Goal: Information Seeking & Learning: Learn about a topic

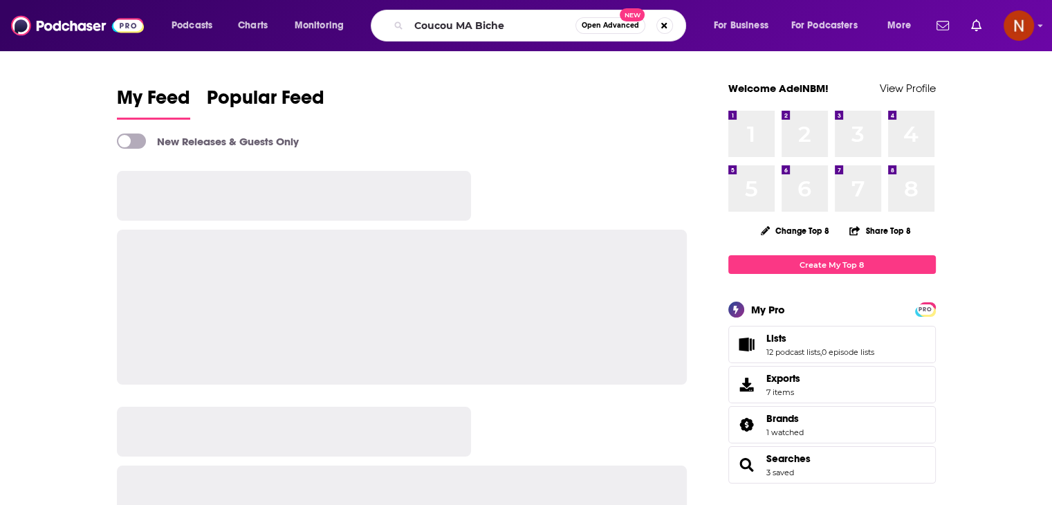
type input "Coucou MA Biche"
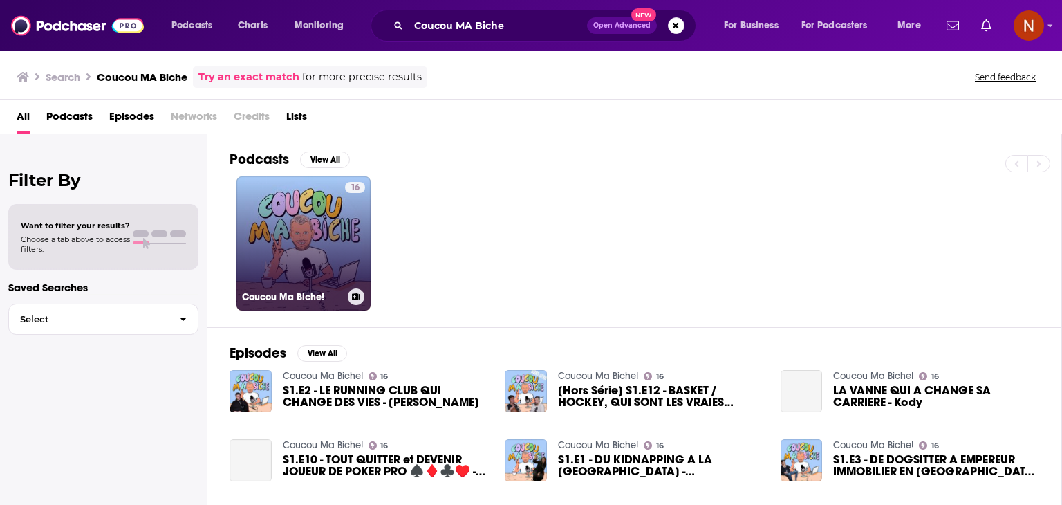
click at [335, 232] on link "16 Coucou Ma Biche!" at bounding box center [303, 243] width 134 height 134
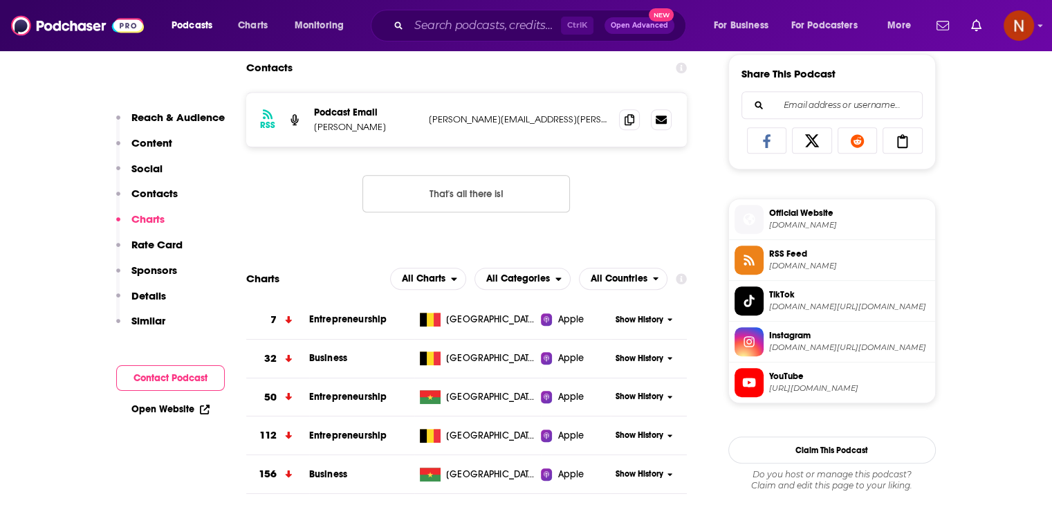
scroll to position [960, 0]
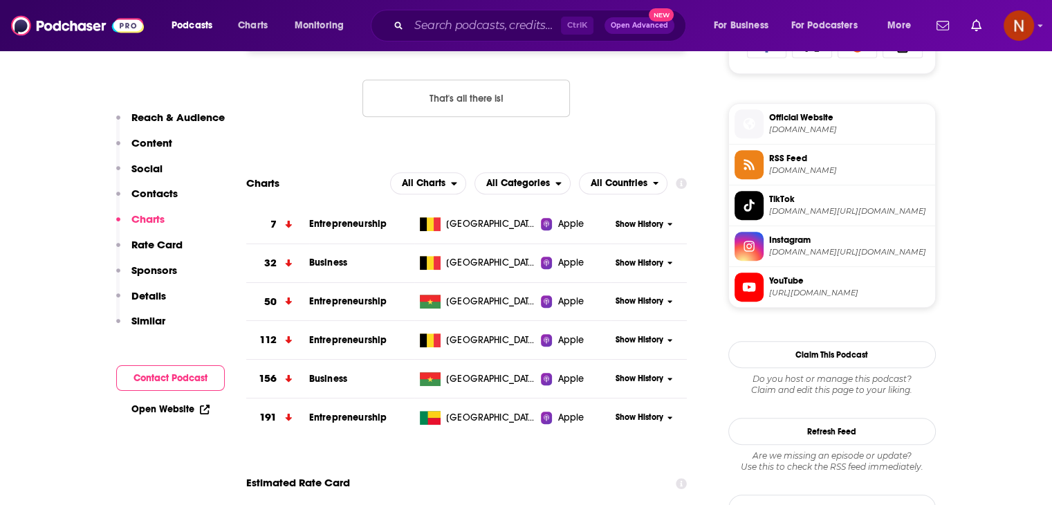
click at [633, 230] on span "Show History" at bounding box center [639, 225] width 48 height 12
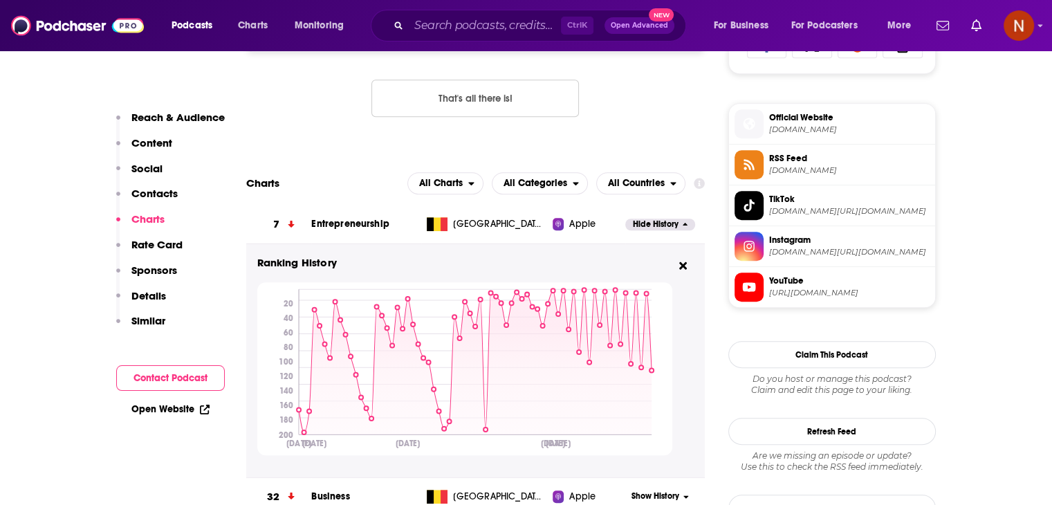
click at [503, 10] on div "Ctrl K Open Advanced New" at bounding box center [528, 26] width 315 height 32
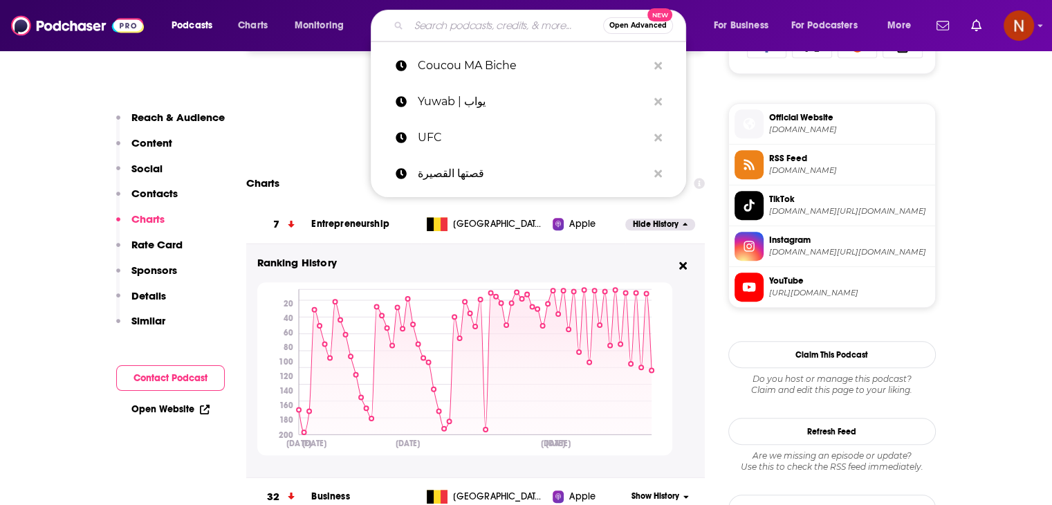
click at [498, 28] on input "Search podcasts, credits, & more..." at bounding box center [506, 26] width 194 height 22
paste input "Podcast with [PERSON_NAME]"
type input "Podcast with [PERSON_NAME]"
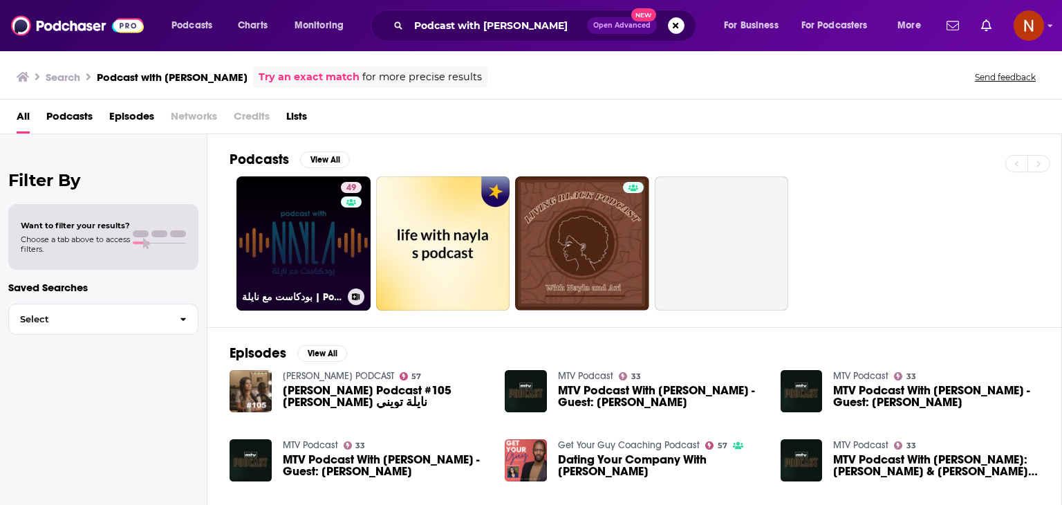
click at [301, 253] on link "49 بودكاست مع نايلة | Podcast With [PERSON_NAME]" at bounding box center [303, 243] width 134 height 134
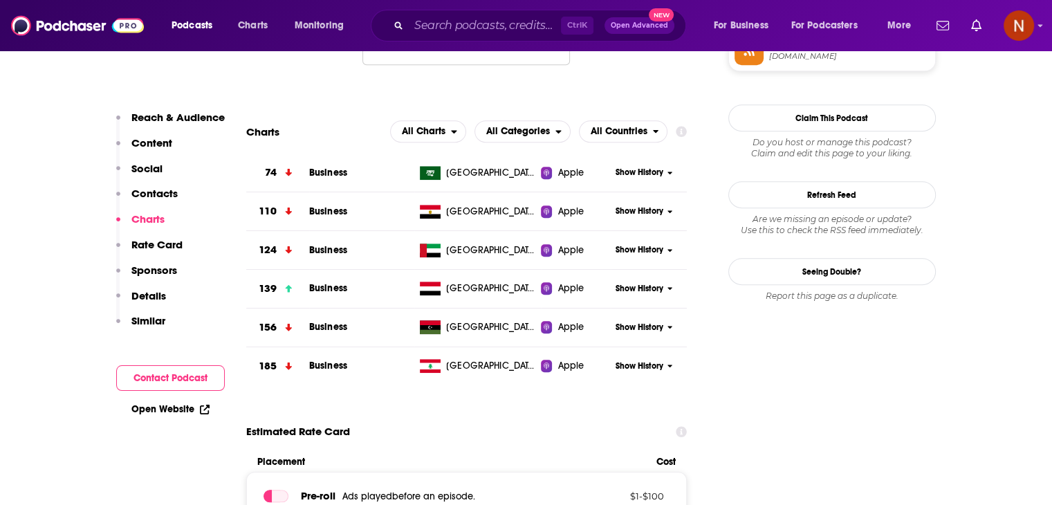
scroll to position [1209, 0]
click at [623, 183] on div "Show History" at bounding box center [649, 173] width 76 height 34
click at [633, 175] on span "Show History" at bounding box center [639, 173] width 48 height 12
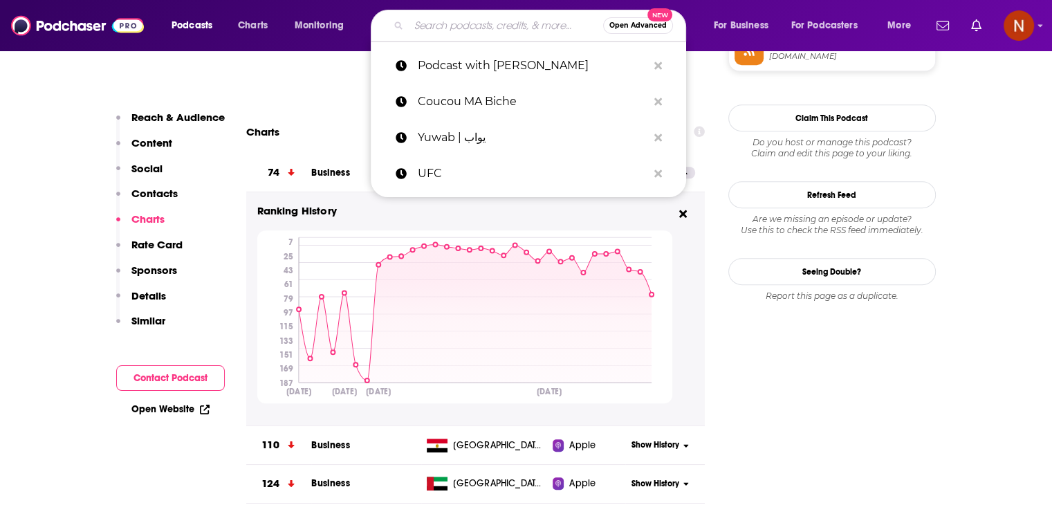
click at [484, 28] on input "Search podcasts, credits, & more..." at bounding box center [506, 26] width 194 height 22
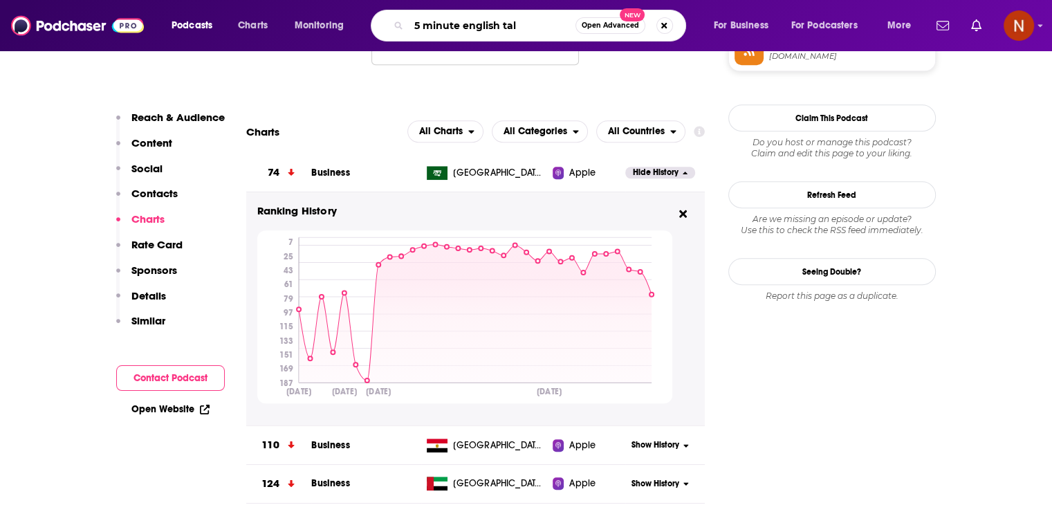
type input "5 minute english talk"
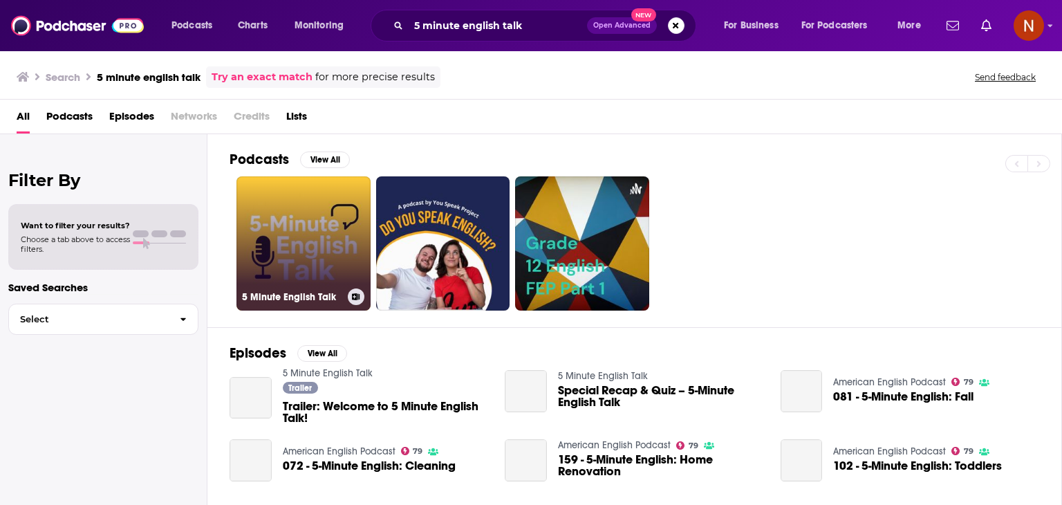
click at [310, 257] on link "5 Minute English Talk" at bounding box center [303, 243] width 134 height 134
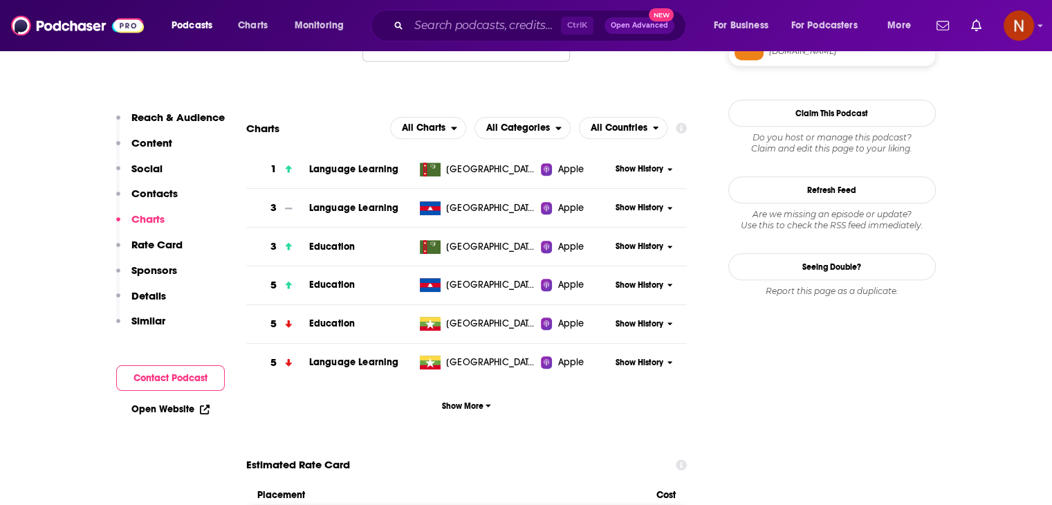
scroll to position [1214, 0]
click at [479, 418] on button "Show More" at bounding box center [466, 405] width 441 height 26
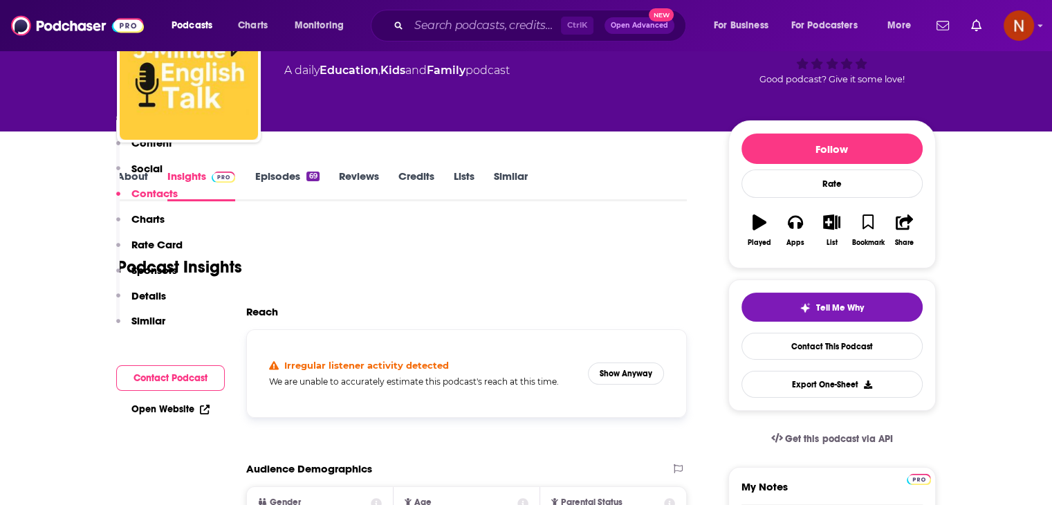
scroll to position [0, 0]
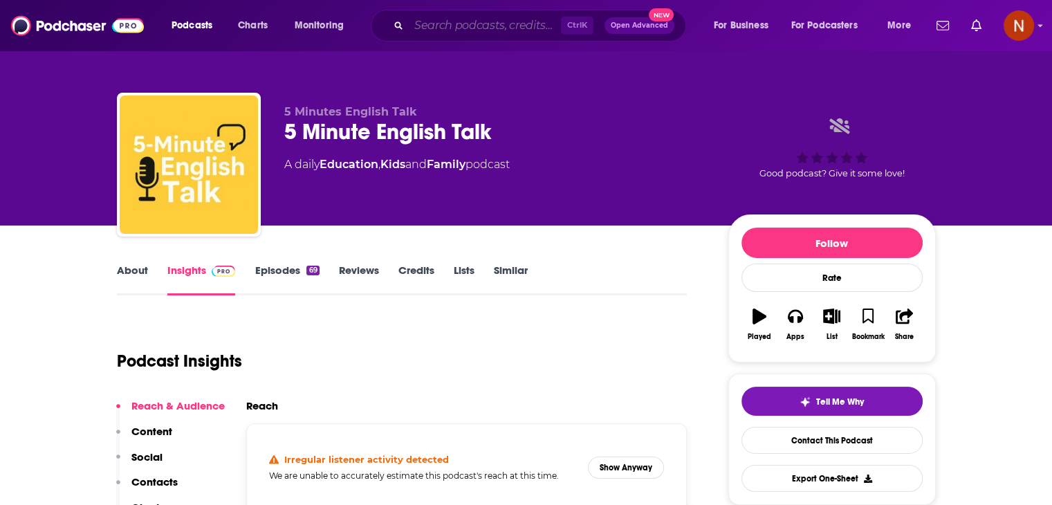
click at [466, 23] on input "Search podcasts, credits, & more..." at bounding box center [485, 26] width 152 height 22
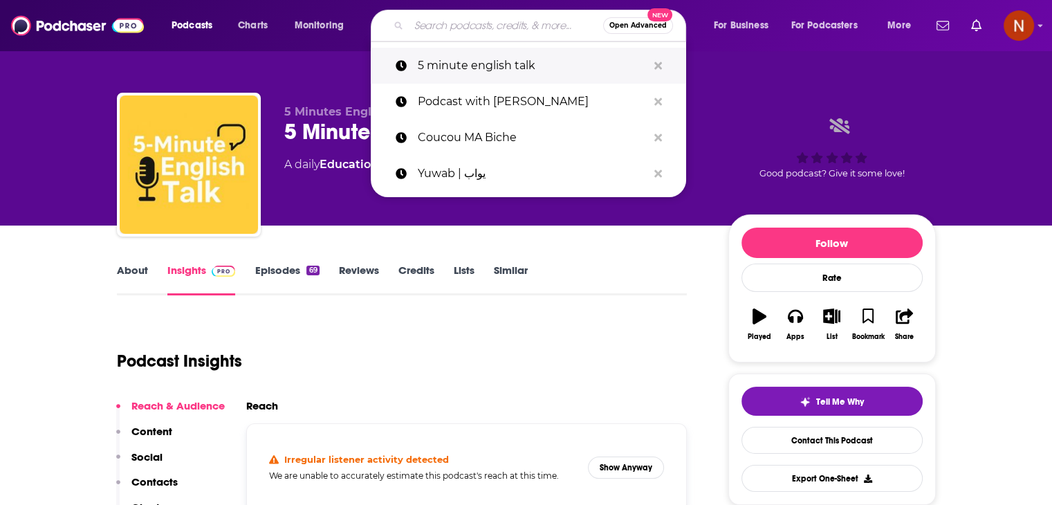
click at [656, 73] on button "Search podcasts, credits, & more..." at bounding box center [657, 66] width 21 height 26
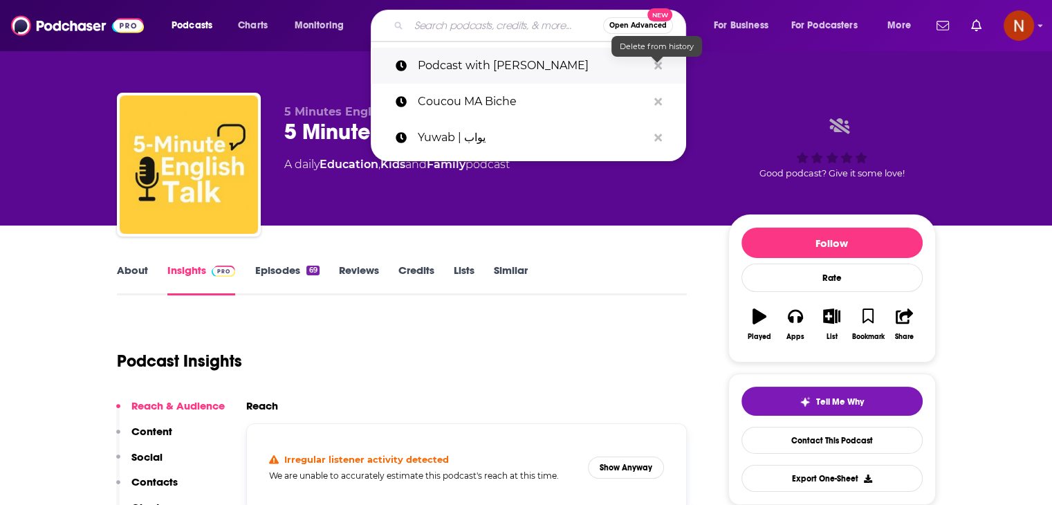
click at [656, 66] on icon "Search podcasts, credits, & more..." at bounding box center [658, 66] width 8 height 8
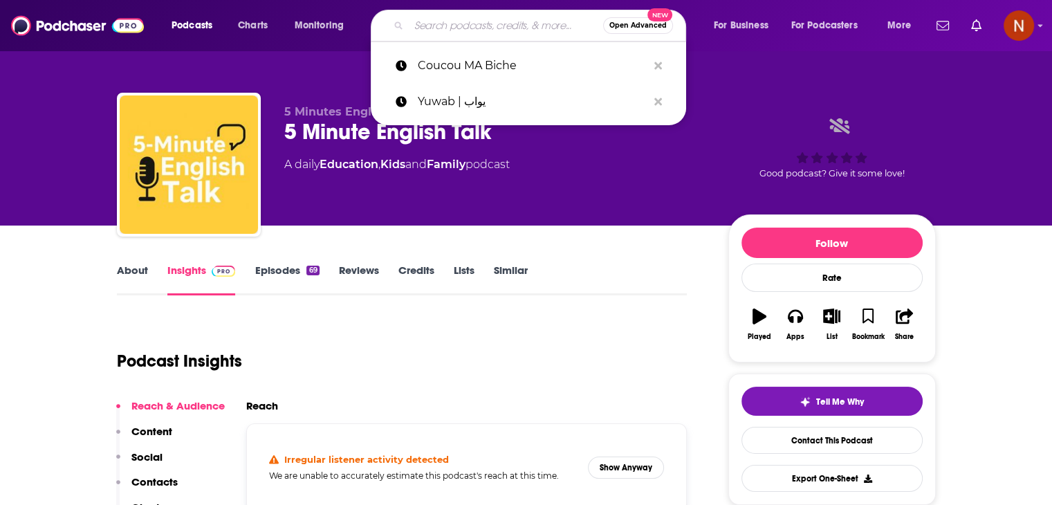
click at [730, 71] on div "5 Minutes English Talk 5 Minute English Talk A daily Education , Kids and Famil…" at bounding box center [526, 112] width 885 height 225
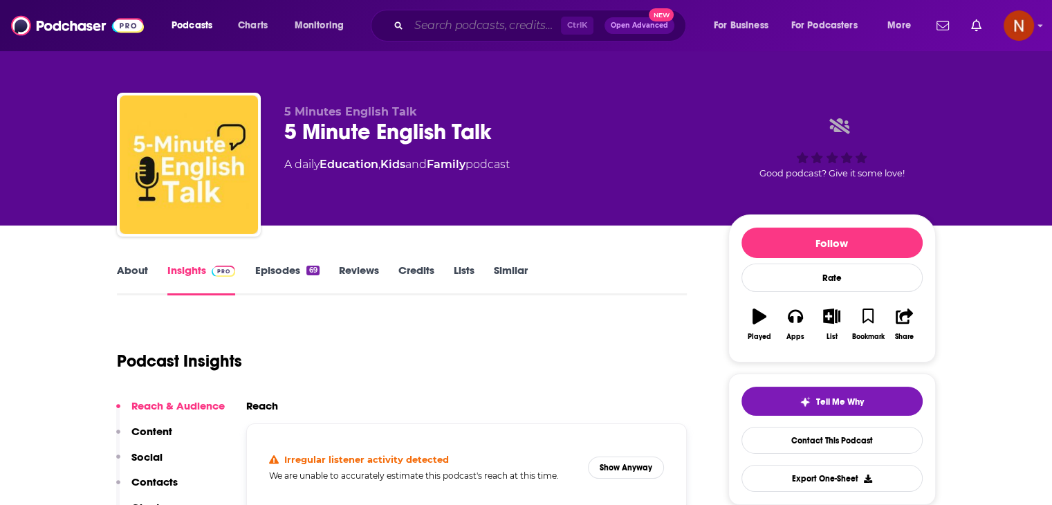
click at [447, 23] on input "Search podcasts, credits, & more..." at bounding box center [485, 26] width 152 height 22
click at [187, 53] on div "5 Minutes English Talk 5 Minute English Talk A daily Education , Kids and Famil…" at bounding box center [526, 112] width 885 height 225
click at [469, 17] on input "Search podcasts, credits, & more..." at bounding box center [485, 26] width 152 height 22
